Goal: Information Seeking & Learning: Learn about a topic

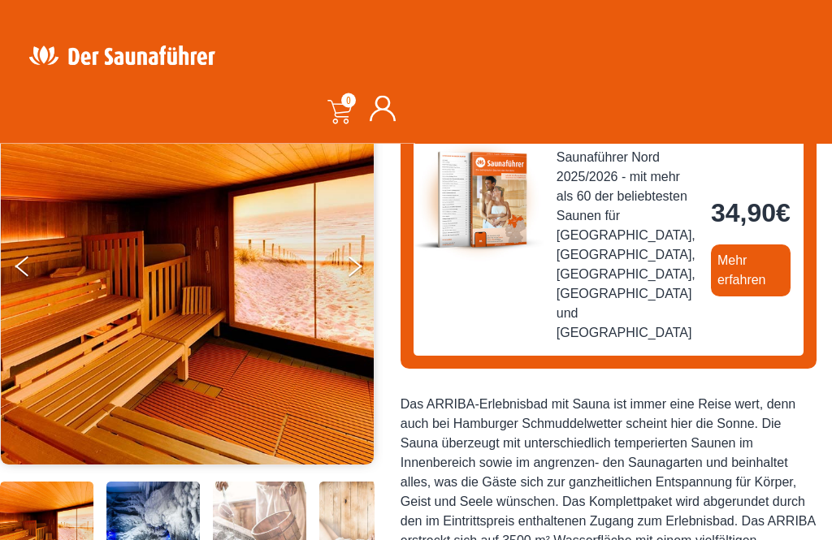
scroll to position [201, 0]
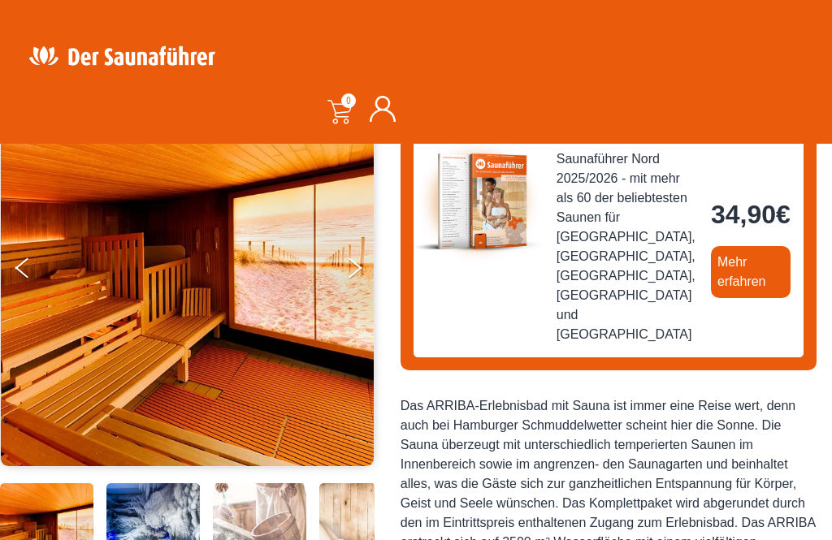
click at [355, 273] on button "Next" at bounding box center [365, 271] width 41 height 41
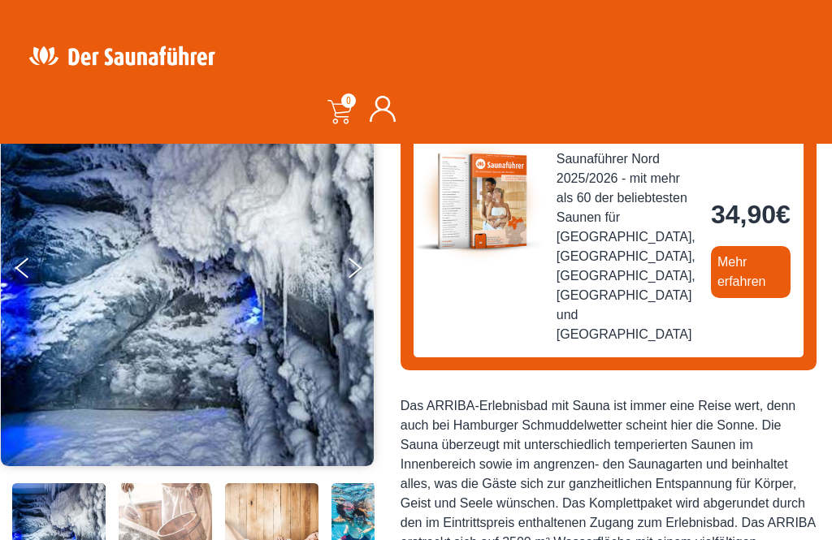
click at [336, 256] on img at bounding box center [187, 267] width 373 height 398
click at [344, 266] on img at bounding box center [187, 267] width 373 height 398
click at [349, 257] on button "Next" at bounding box center [365, 271] width 41 height 41
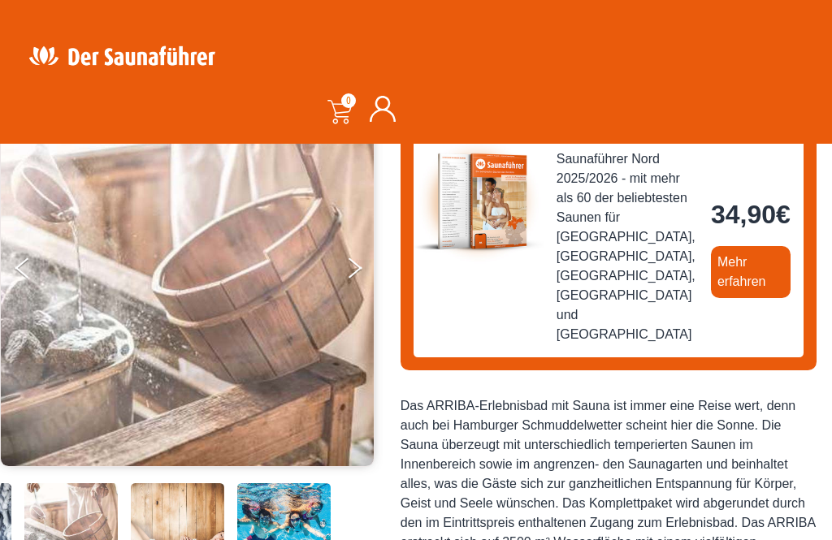
click at [353, 264] on button "Next" at bounding box center [365, 271] width 41 height 41
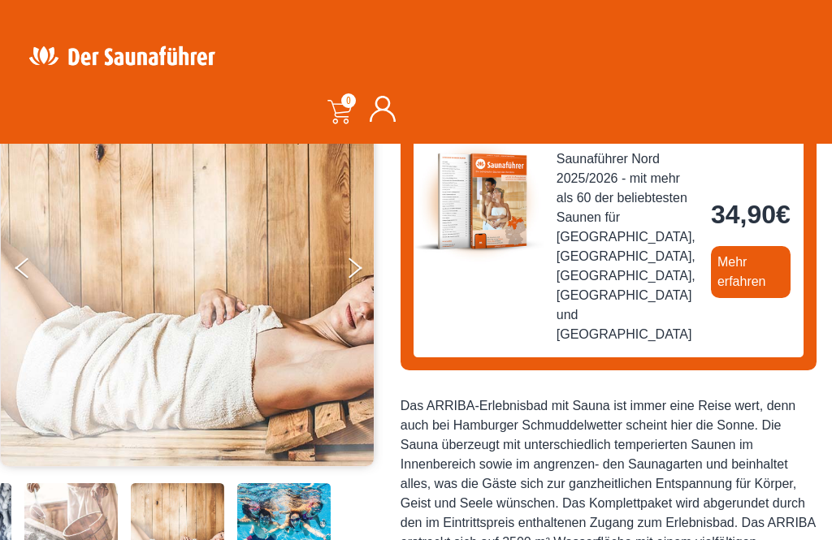
click at [349, 258] on button "Next" at bounding box center [365, 271] width 41 height 41
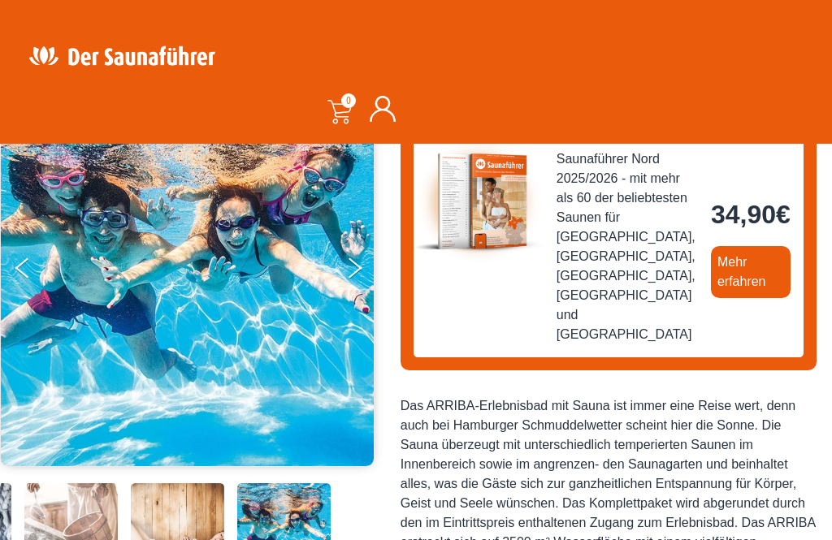
click at [347, 271] on button "Next" at bounding box center [365, 271] width 41 height 41
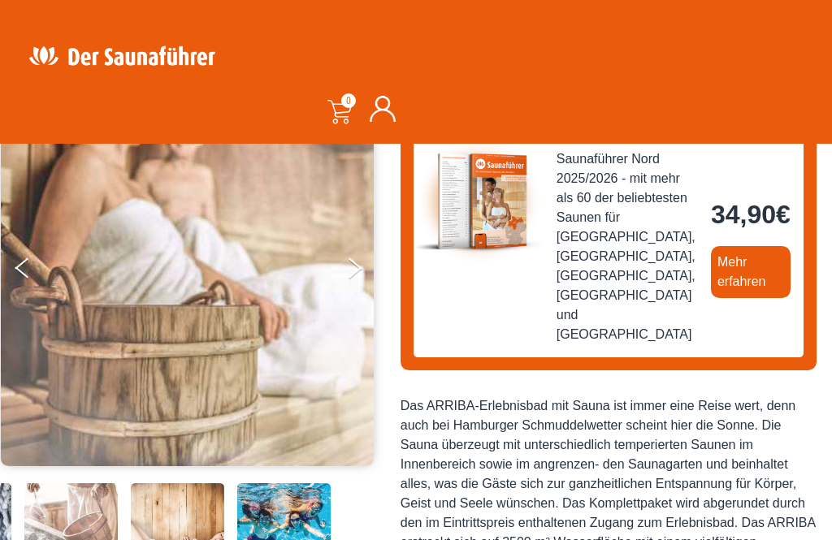
click at [352, 265] on button "Next" at bounding box center [365, 271] width 41 height 41
click at [361, 267] on icon "Next" at bounding box center [356, 263] width 14 height 11
click at [353, 265] on button "Next" at bounding box center [365, 271] width 41 height 41
click at [353, 260] on button "Next" at bounding box center [365, 271] width 41 height 41
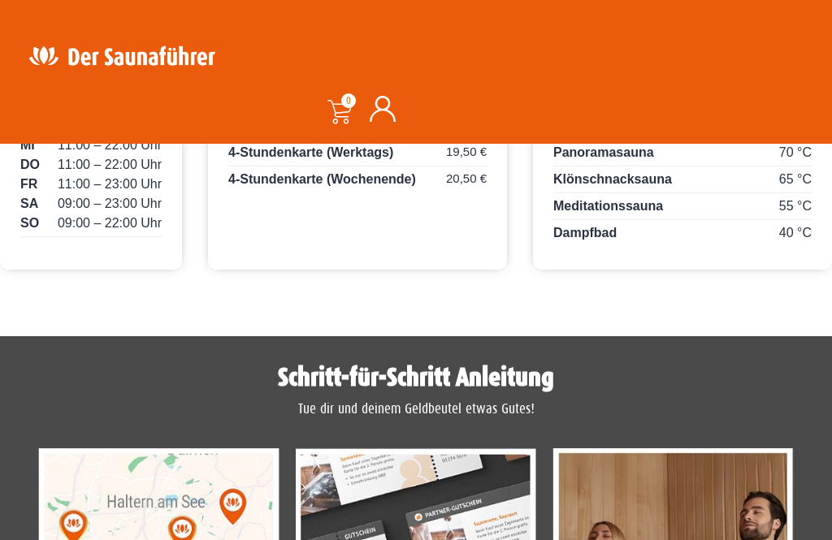
scroll to position [1042, 0]
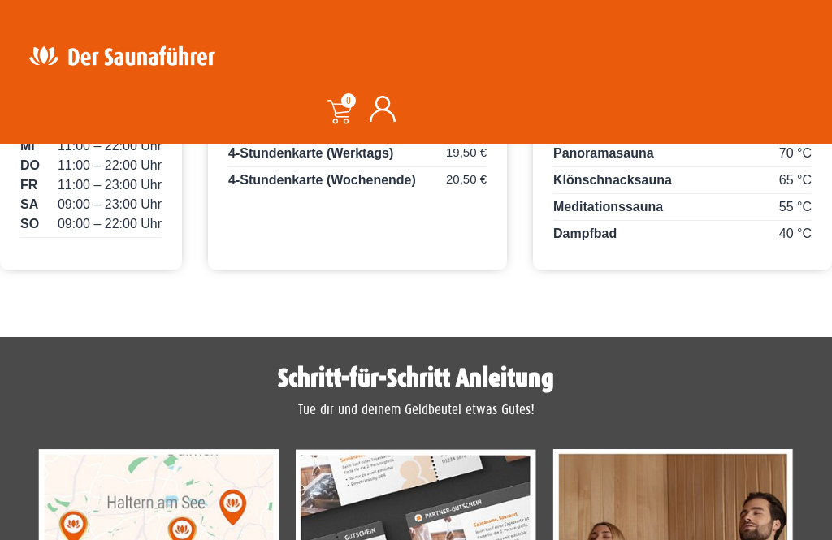
click at [631, 160] on span "Panoramasauna" at bounding box center [603, 153] width 101 height 14
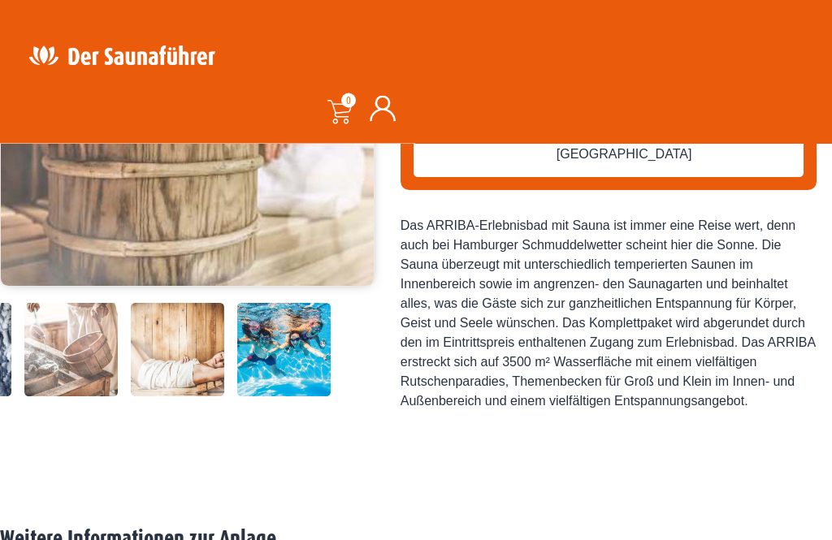
scroll to position [383, 0]
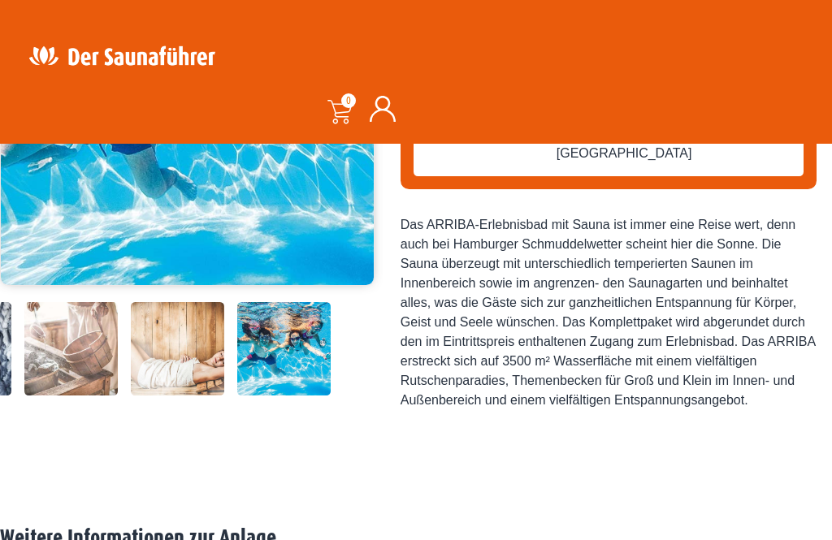
click at [199, 396] on img at bounding box center [177, 348] width 93 height 93
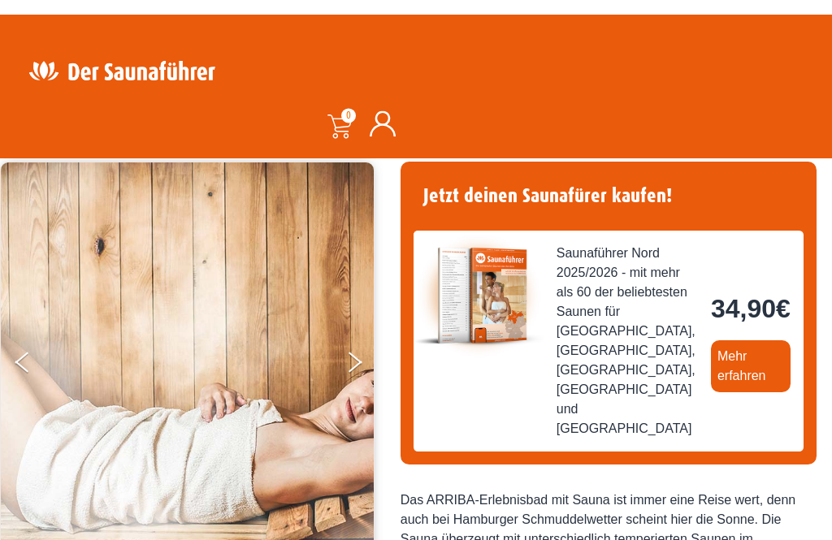
scroll to position [0, 0]
